Goal: Transaction & Acquisition: Subscribe to service/newsletter

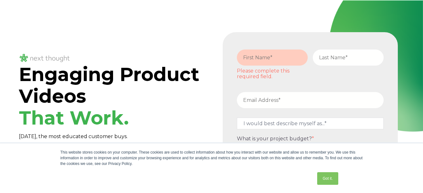
click at [186, 99] on h1 "Engaging Product Videos That Work." at bounding box center [113, 95] width 188 height 65
click at [303, 99] on input "email" at bounding box center [310, 100] width 147 height 16
click at [141, 144] on div "This website stores cookies on your computer. These cookies are used to collect…" at bounding box center [211, 168] width 315 height 50
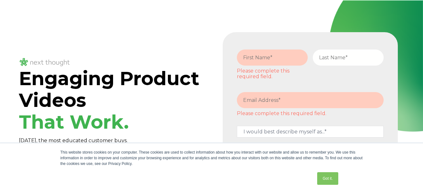
click at [158, 100] on h1 "Engaging Product Videos That Work." at bounding box center [113, 99] width 188 height 65
click at [153, 98] on h1 "Engaging Product Videos That Work." at bounding box center [113, 99] width 188 height 65
click at [254, 178] on div "Got it." at bounding box center [201, 178] width 280 height 16
click at [303, 99] on input "email" at bounding box center [310, 100] width 147 height 16
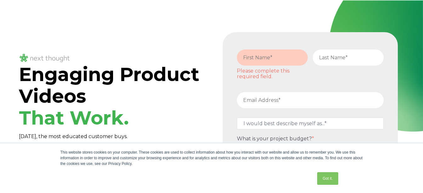
click at [146, 143] on div "This website stores cookies on your computer. These cookies are used to collect…" at bounding box center [211, 168] width 315 height 50
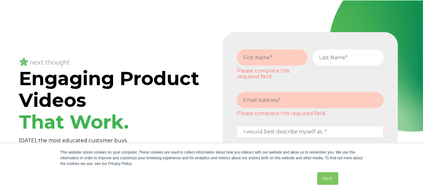
click at [192, 82] on span "Engaging Product Videos That Work." at bounding box center [109, 100] width 181 height 66
click at [187, 99] on h1 "Engaging Product Videos That Work." at bounding box center [113, 99] width 188 height 65
click at [303, 144] on div "This website stores cookies on your computer. These cookies are used to collect…" at bounding box center [211, 168] width 315 height 50
click at [158, 100] on h1 "Engaging Product Videos That Work." at bounding box center [113, 99] width 188 height 65
click at [158, 99] on h1 "Engaging Product Videos That Work." at bounding box center [113, 99] width 188 height 65
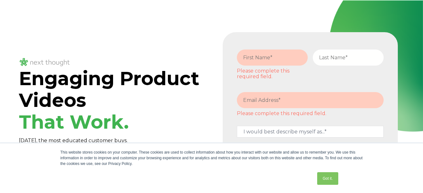
click at [158, 178] on div "Got it." at bounding box center [201, 178] width 280 height 16
click at [158, 100] on h1 "Engaging Product Videos That Work." at bounding box center [113, 99] width 188 height 65
click at [158, 116] on h1 "Engaging Product Videos That Work." at bounding box center [113, 99] width 188 height 65
click at [141, 183] on div "Got it." at bounding box center [201, 178] width 280 height 16
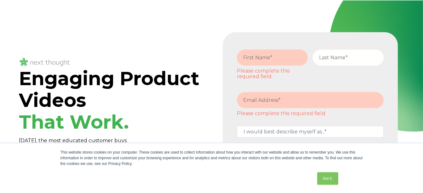
click at [158, 189] on div "This website stores cookies on your computer. These cookies are used to collect…" at bounding box center [211, 168] width 315 height 50
